Goal: Task Accomplishment & Management: Use online tool/utility

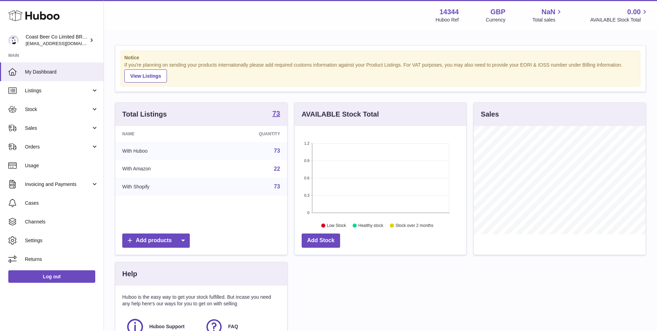
scroll to position [108, 172]
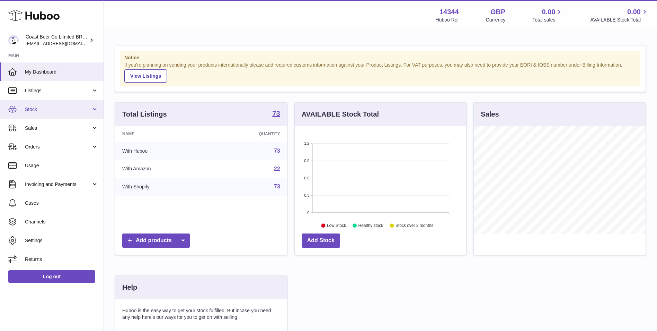
click at [51, 111] on span "Stock" at bounding box center [58, 109] width 66 height 7
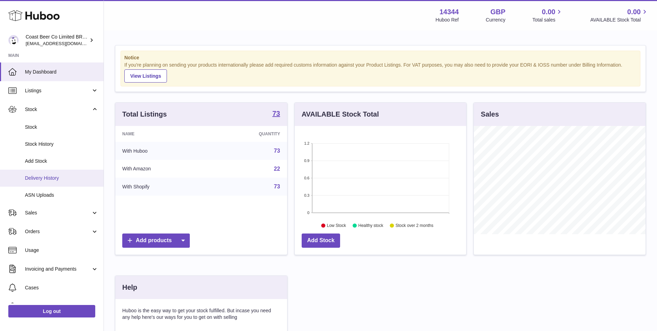
click at [64, 174] on link "Delivery History" at bounding box center [52, 177] width 104 height 17
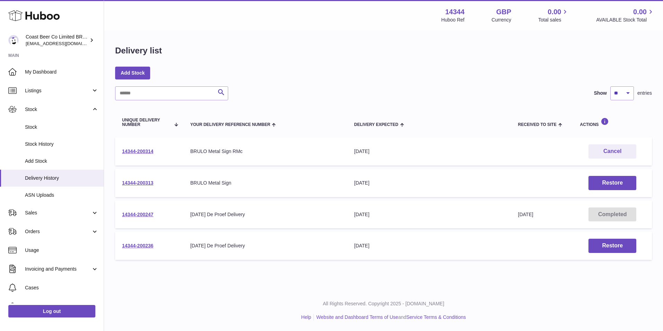
drag, startPoint x: 168, startPoint y: 152, endPoint x: 111, endPoint y: 168, distance: 59.9
click at [111, 168] on div "Delivery list Add Stock Search Show ** ** ** *** entries Unique Delivery Number…" at bounding box center [383, 154] width 559 height 246
click at [338, 81] on div "Delivery list Add Stock Search Show ** ** ** *** entries Unique Delivery Number…" at bounding box center [383, 154] width 559 height 246
click at [145, 213] on link "14344-200247" at bounding box center [137, 214] width 31 height 6
click at [139, 150] on link "14344-200314" at bounding box center [137, 151] width 31 height 6
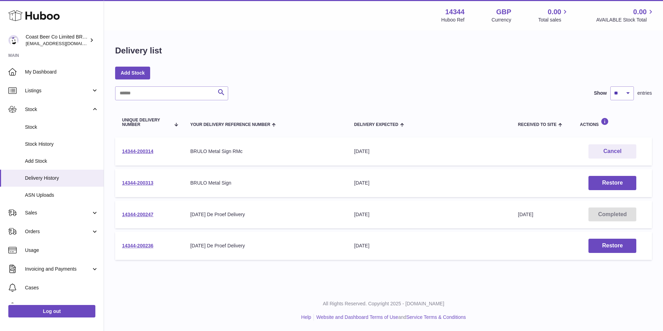
drag, startPoint x: 173, startPoint y: 215, endPoint x: 119, endPoint y: 215, distance: 54.4
click at [119, 215] on td "14344-200247" at bounding box center [149, 214] width 68 height 28
copy link "14344-200247"
click at [128, 74] on link "Add Stock" at bounding box center [132, 73] width 35 height 12
